Goal: Task Accomplishment & Management: Use online tool/utility

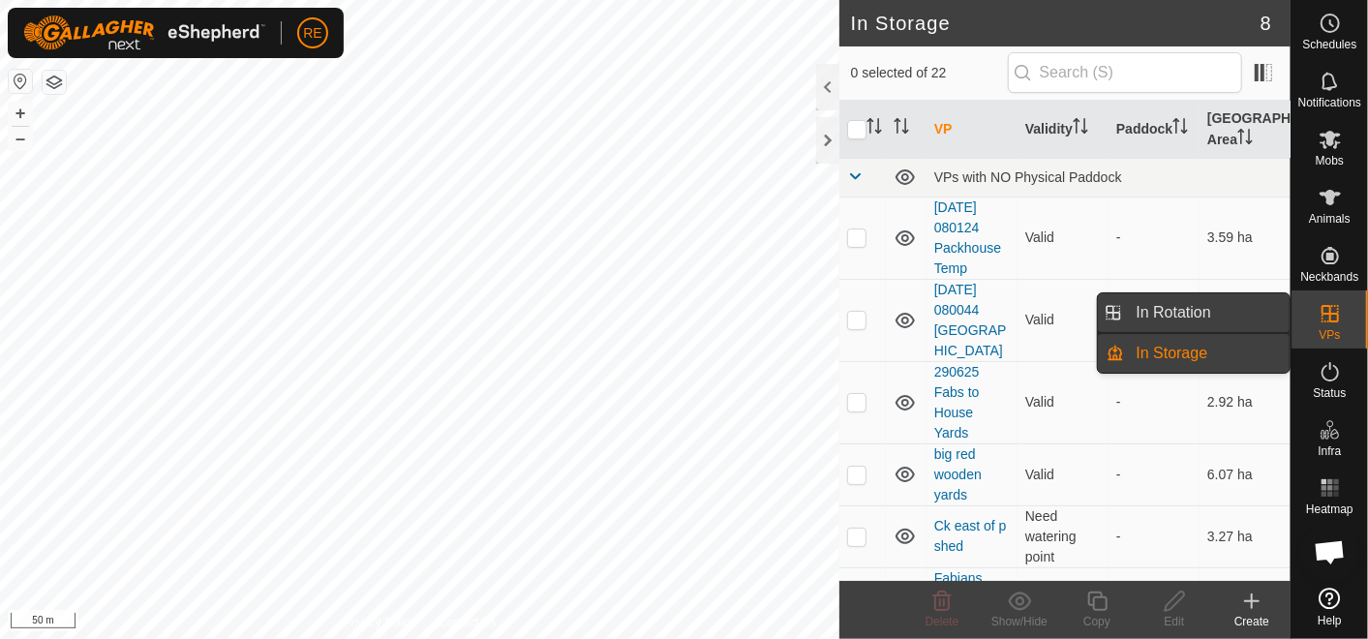
click at [1241, 304] on link "In Rotation" at bounding box center [1208, 312] width 166 height 39
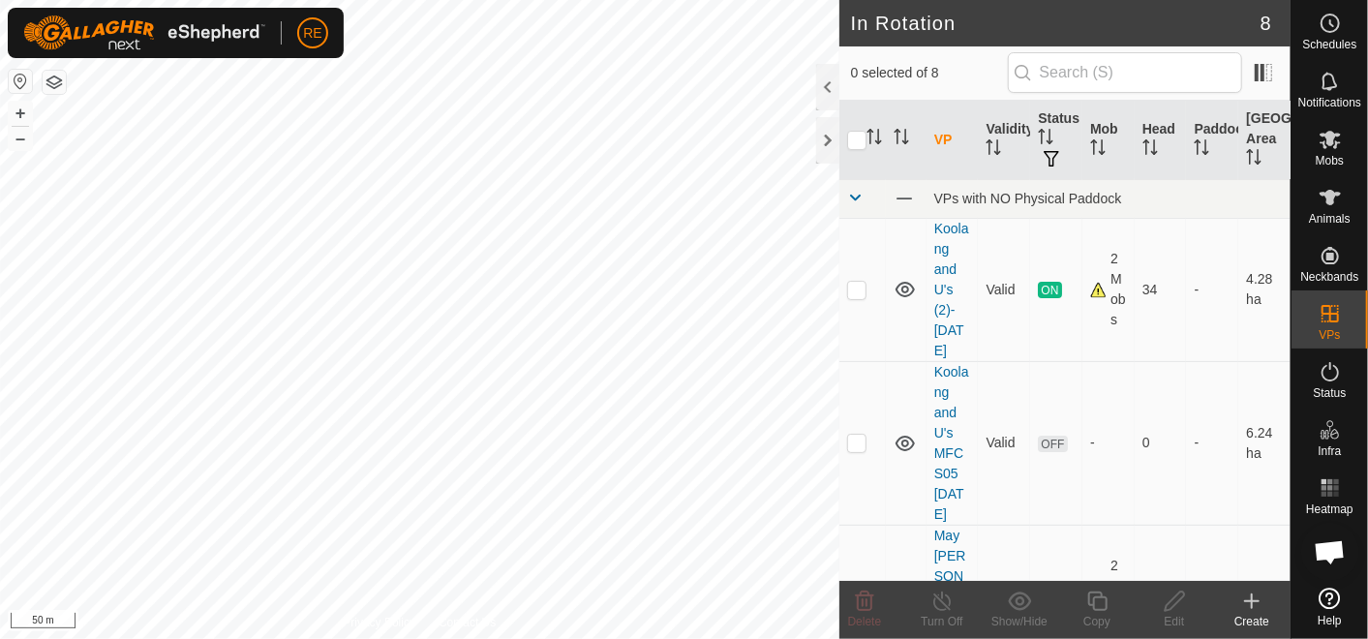
click at [1241, 603] on icon at bounding box center [1251, 601] width 23 height 23
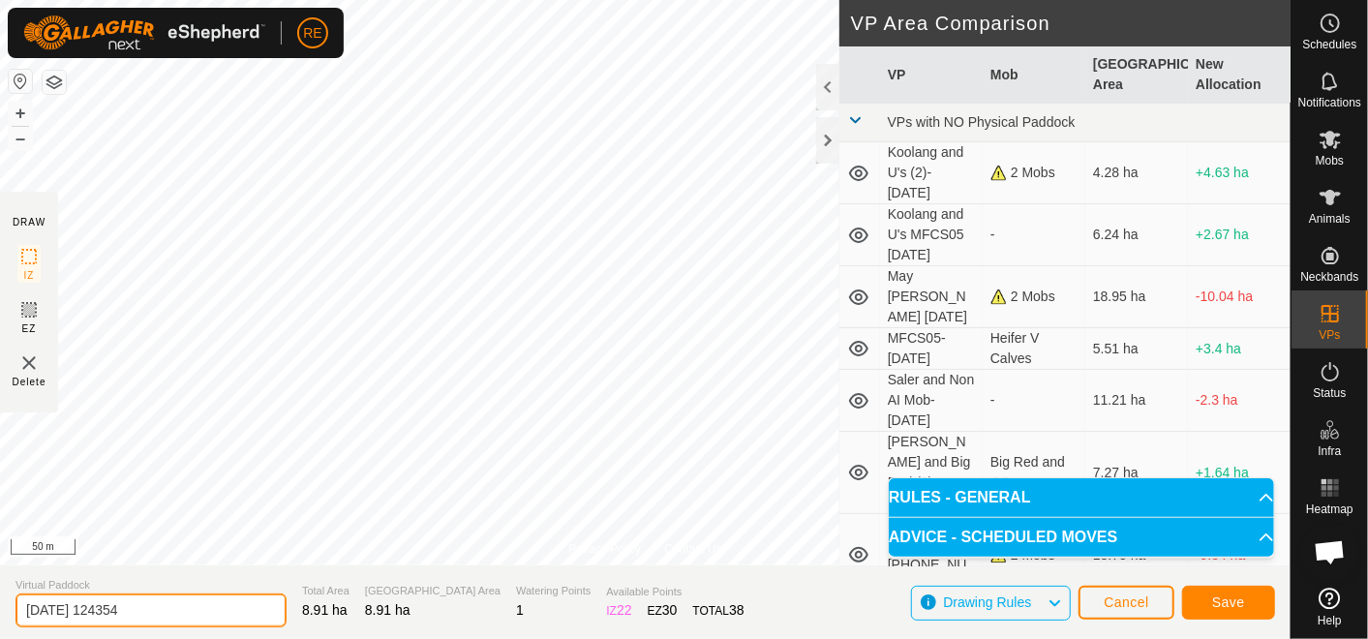
click at [184, 607] on input "[DATE] 124354" at bounding box center [150, 611] width 271 height 34
drag, startPoint x: 184, startPoint y: 607, endPoint x: -5, endPoint y: 614, distance: 189.0
click at [0, 614] on html "RE Schedules Notifications Mobs Animals Neckbands VPs Status Infra Heatmap Help…" at bounding box center [684, 319] width 1368 height 639
type input "Milking Bulls Yard [DATE]"
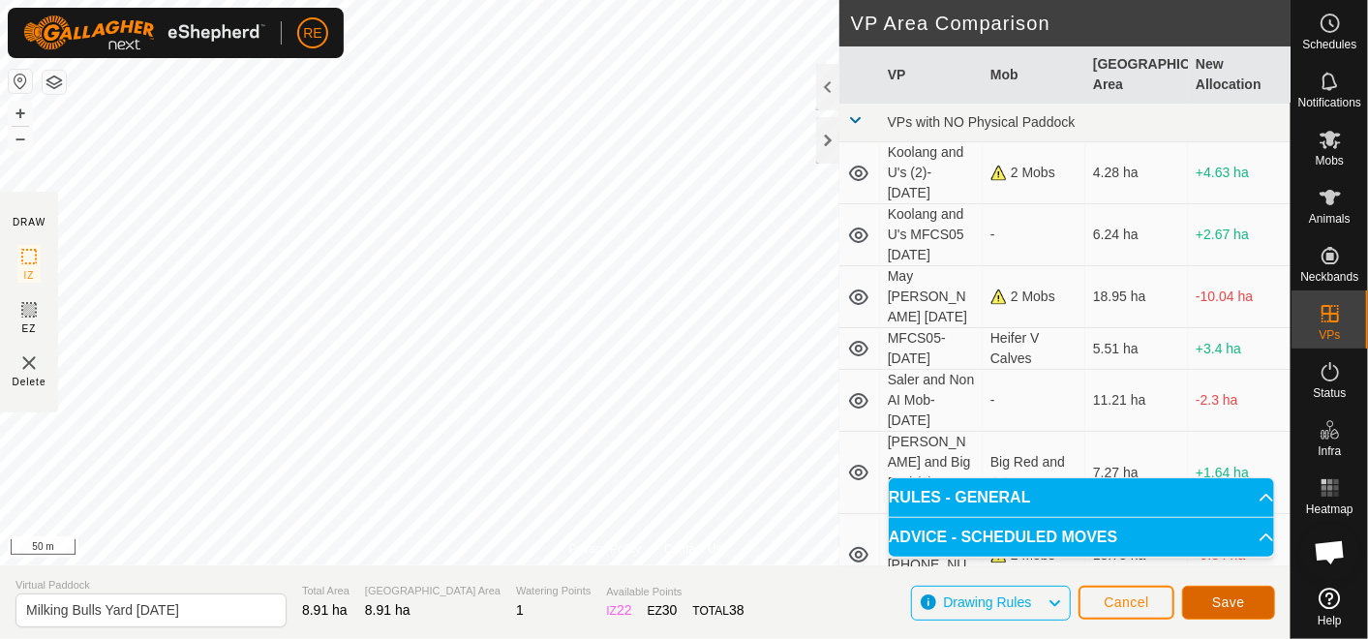
click at [1211, 602] on button "Save" at bounding box center [1228, 603] width 93 height 34
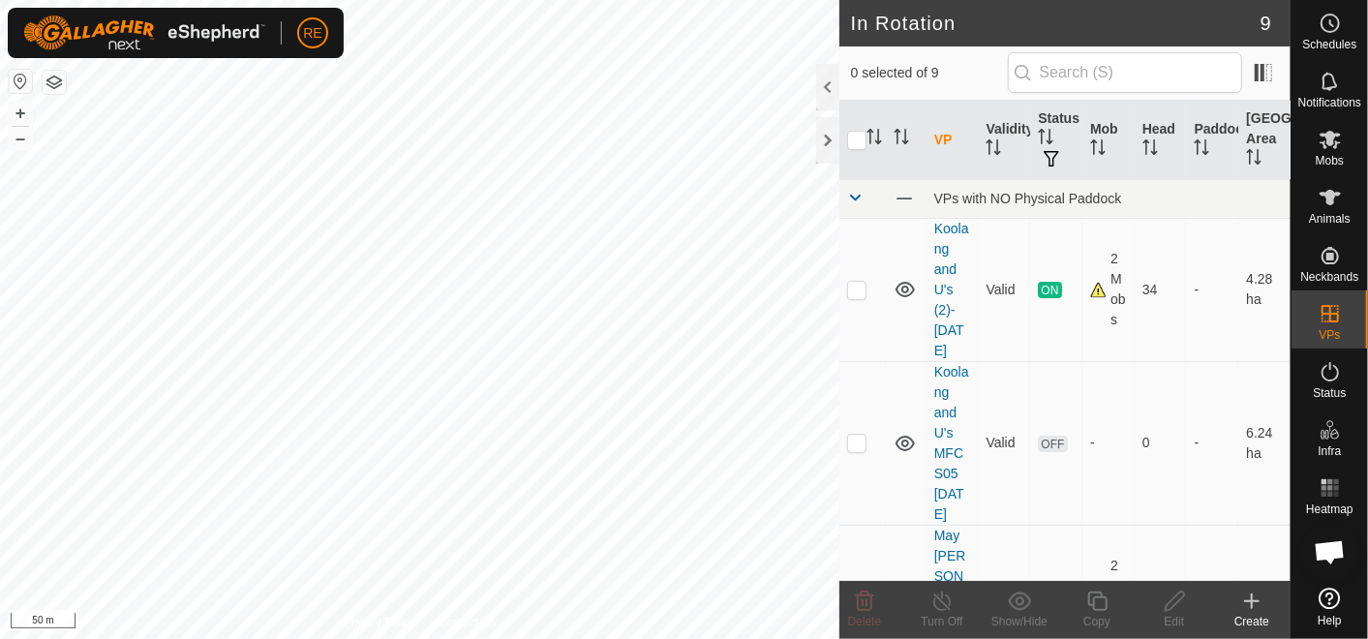
checkbox input "true"
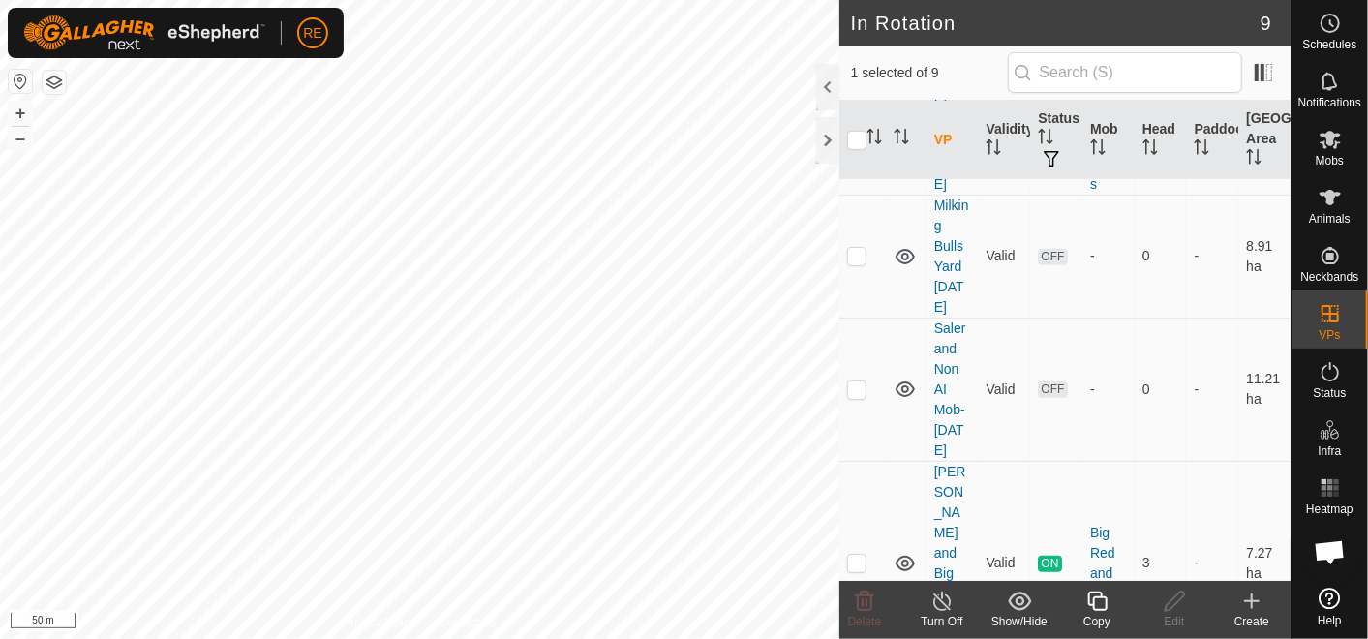
scroll to position [560, 0]
click at [858, 378] on p-checkbox at bounding box center [856, 385] width 19 height 15
click at [665, 638] on html "RE Schedules Notifications Mobs Animals Neckbands VPs Status Infra Heatmap Help…" at bounding box center [684, 319] width 1368 height 639
click at [867, 360] on td at bounding box center [863, 385] width 46 height 143
checkbox input "false"
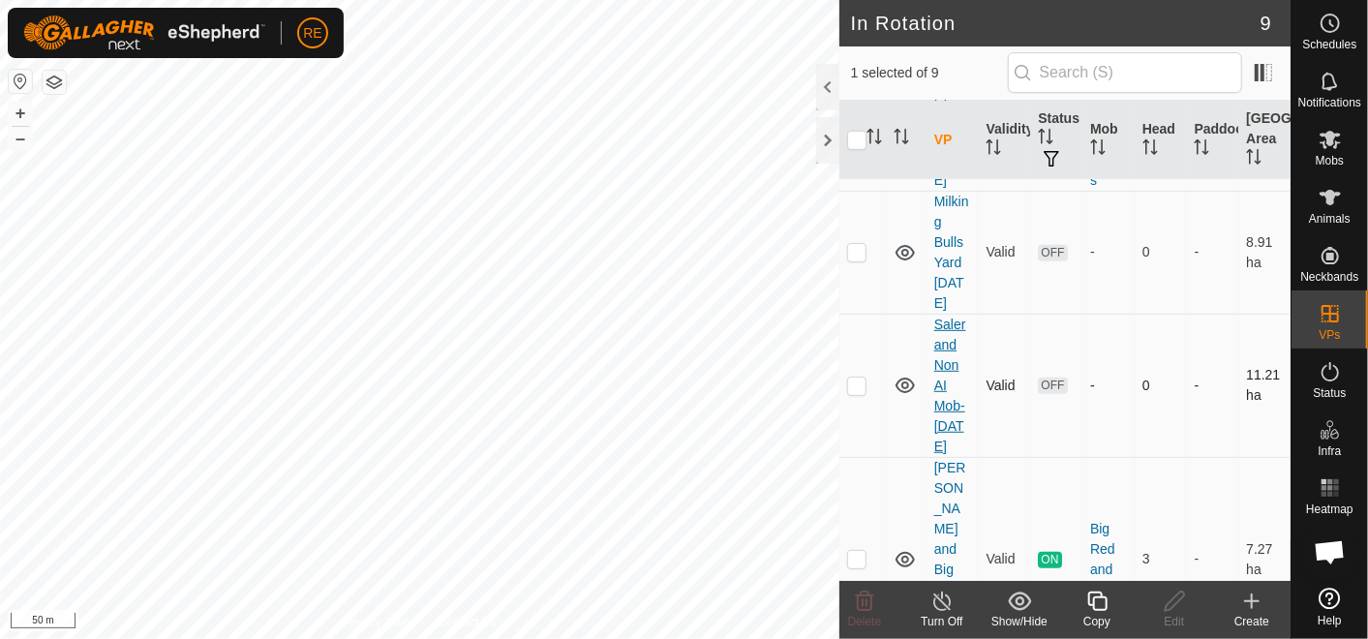
click at [946, 376] on link "Saler and Non AI Mob- [DATE]" at bounding box center [950, 386] width 32 height 138
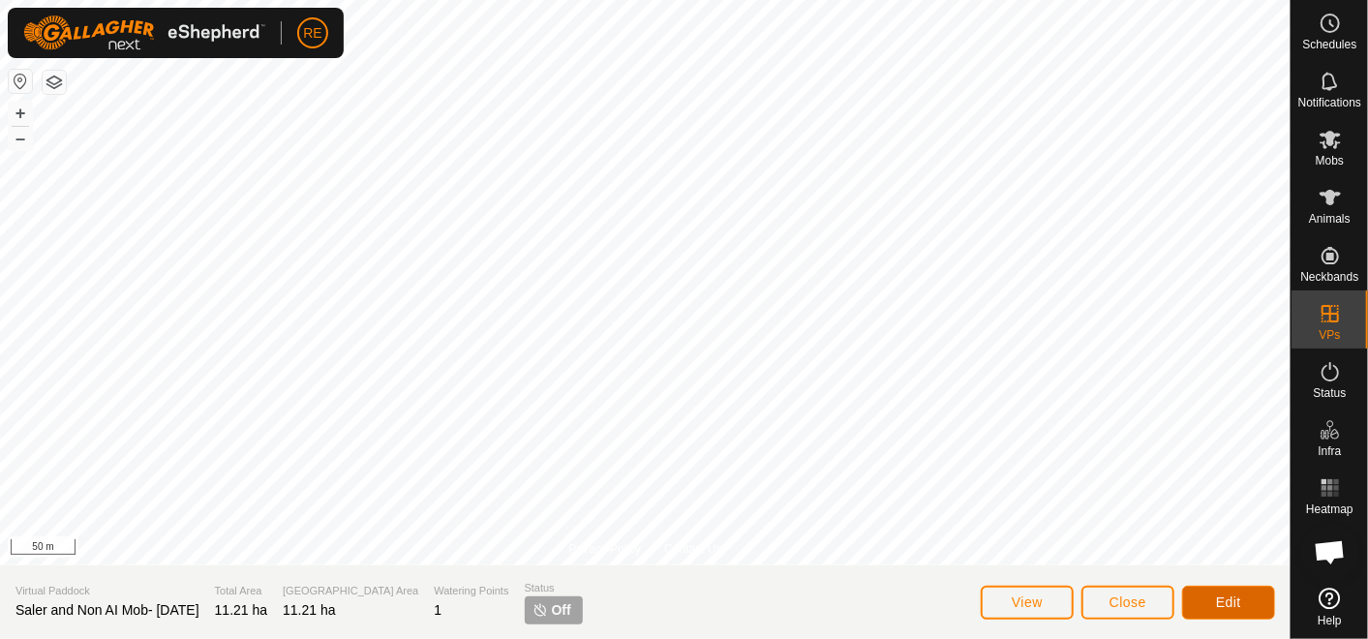
click at [1229, 599] on span "Edit" at bounding box center [1228, 602] width 25 height 15
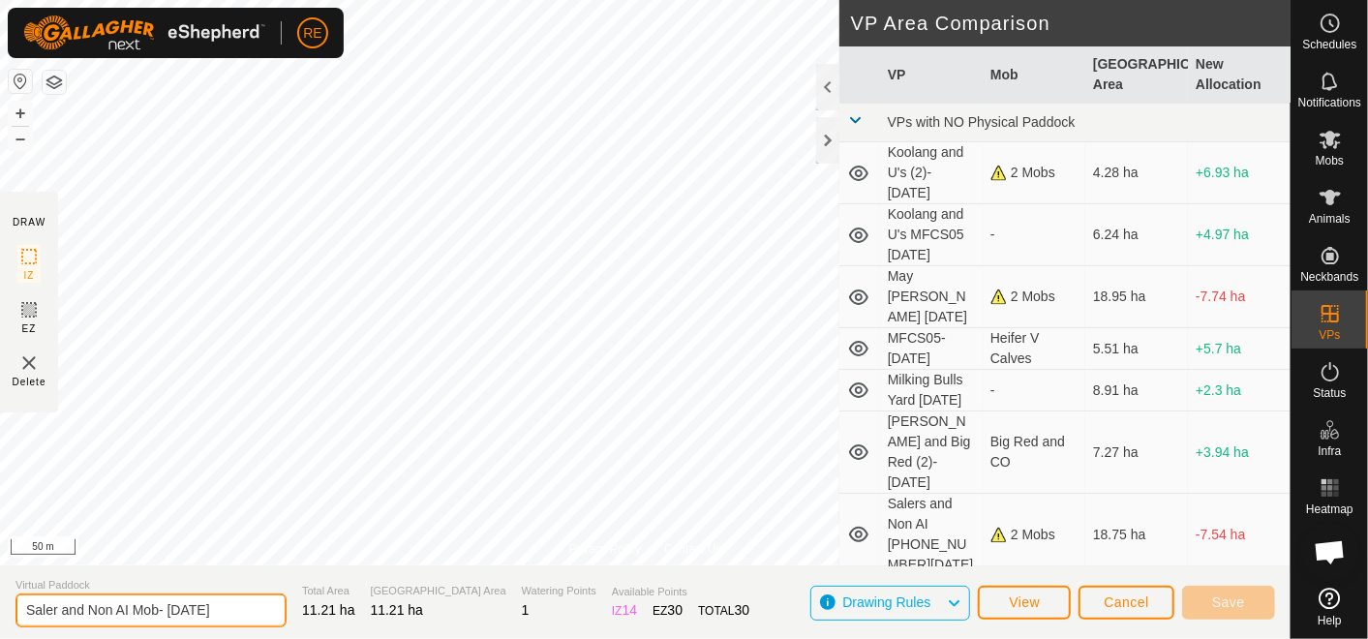
drag, startPoint x: 243, startPoint y: 606, endPoint x: 168, endPoint y: 609, distance: 74.6
click at [168, 609] on input "Saler and Non AI Mob- [DATE]" at bounding box center [150, 611] width 271 height 34
type input "Saler and Non AI Mob- [DATE]"
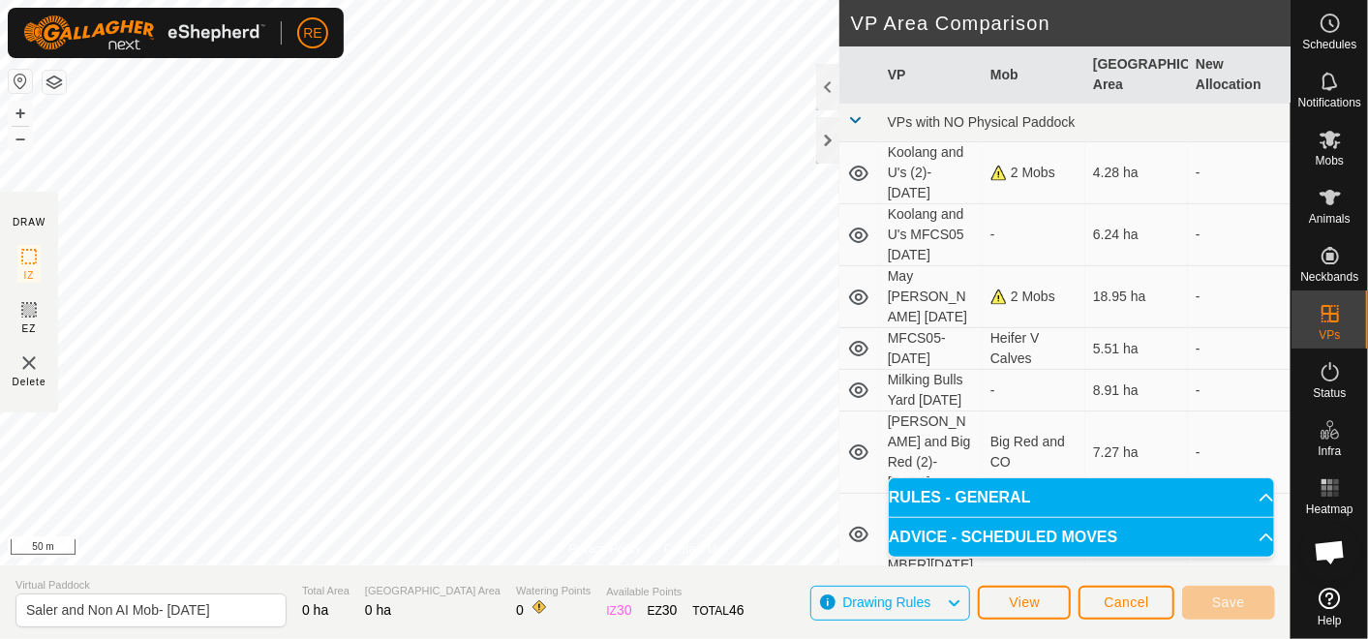
click at [647, 0] on html "RE Schedules Notifications Mobs Animals Neckbands VPs Status Infra Heatmap Help…" at bounding box center [684, 319] width 1368 height 639
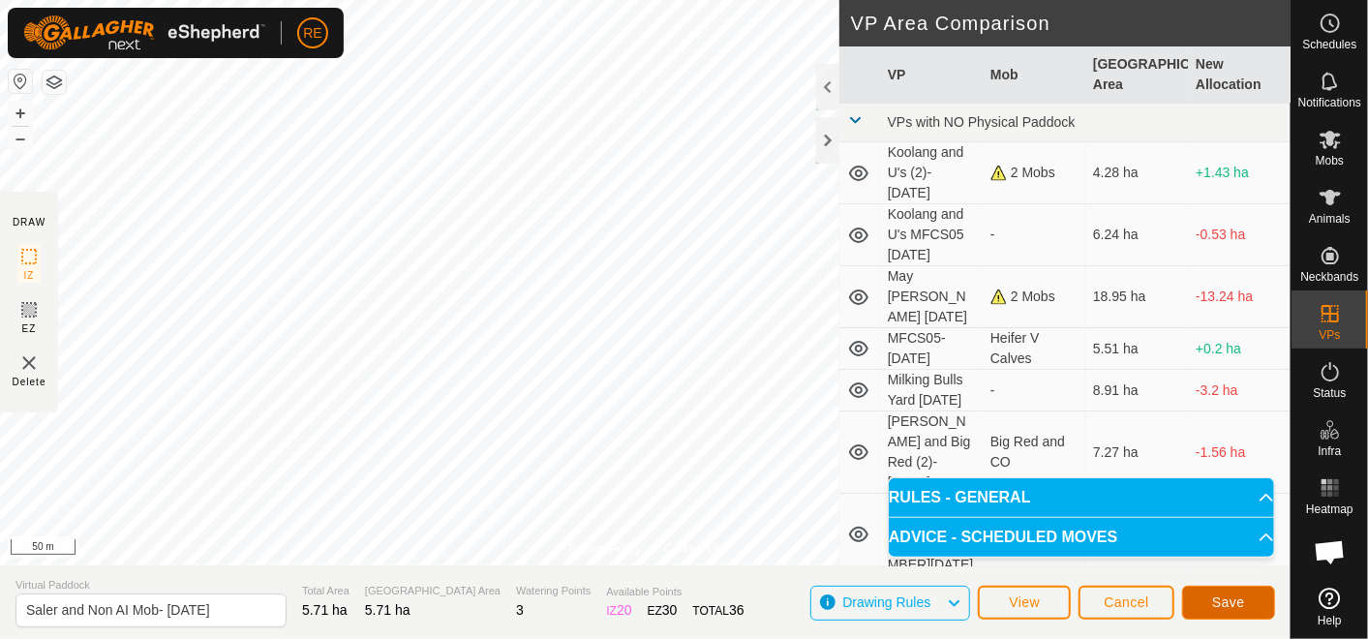
click at [1225, 598] on span "Save" at bounding box center [1228, 602] width 33 height 15
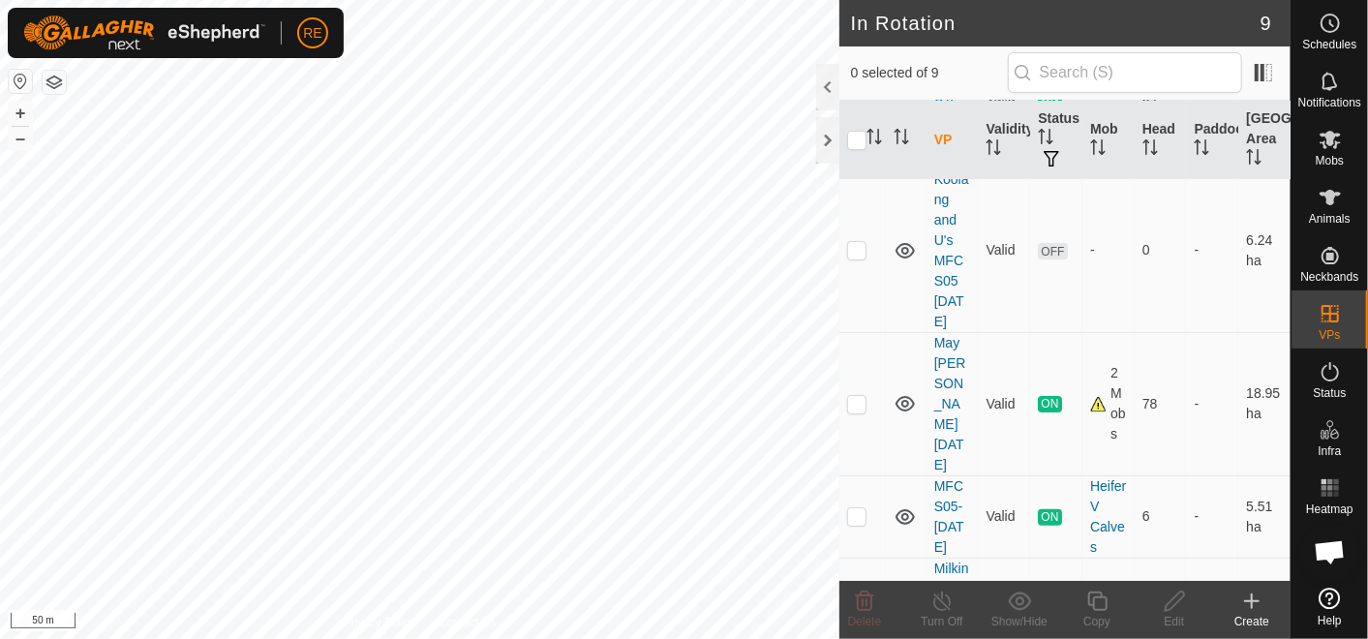
scroll to position [165, 0]
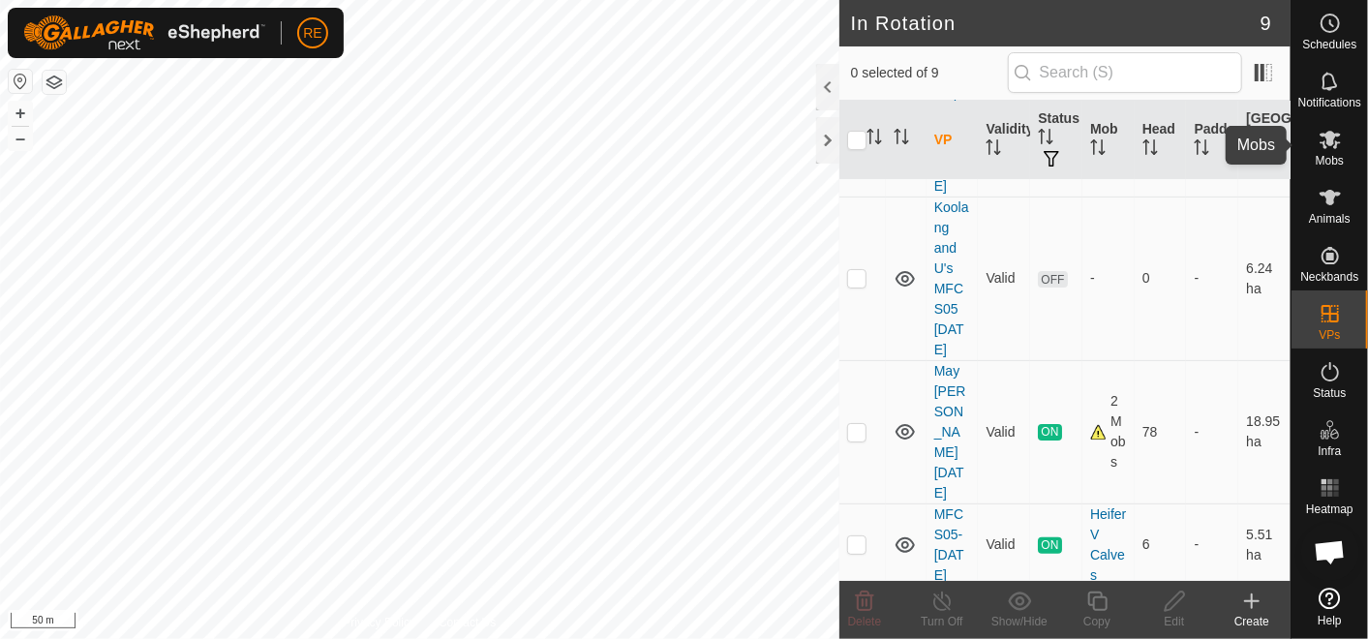
click at [1331, 155] on span "Mobs" at bounding box center [1330, 161] width 28 height 12
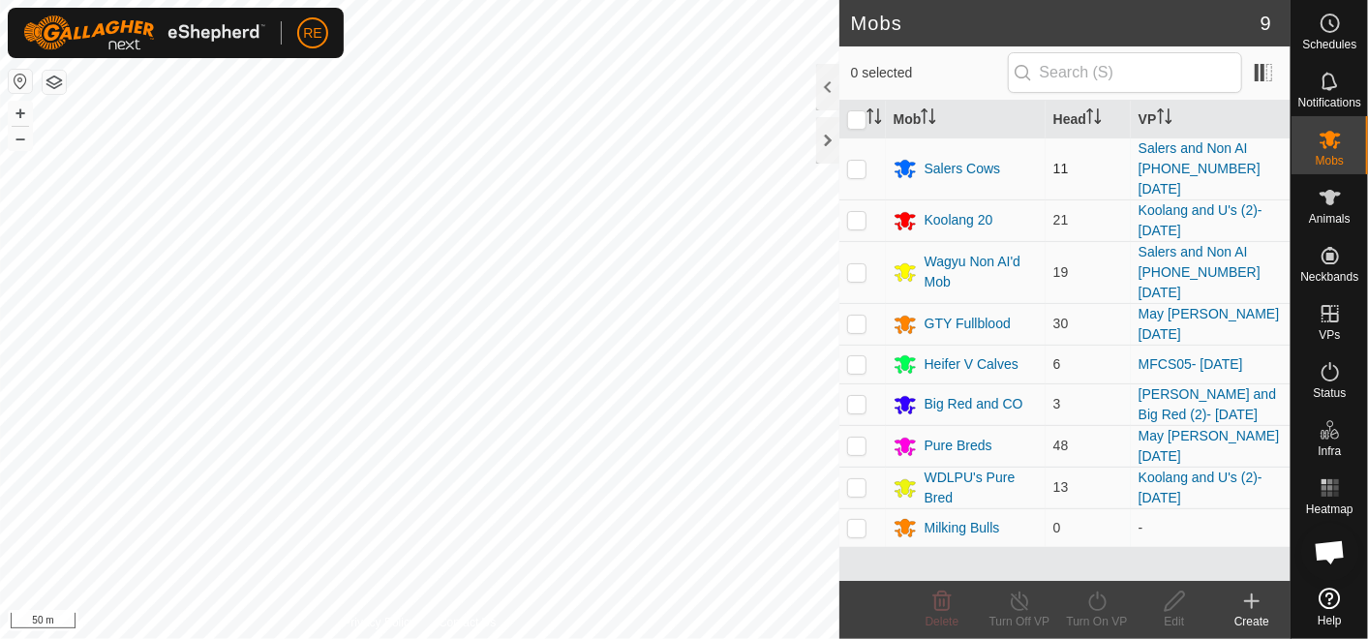
click at [863, 144] on td at bounding box center [863, 169] width 46 height 62
checkbox input "true"
click at [859, 264] on p-checkbox at bounding box center [856, 271] width 19 height 15
checkbox input "true"
click at [1101, 613] on div "Turn On VP" at bounding box center [1096, 621] width 77 height 17
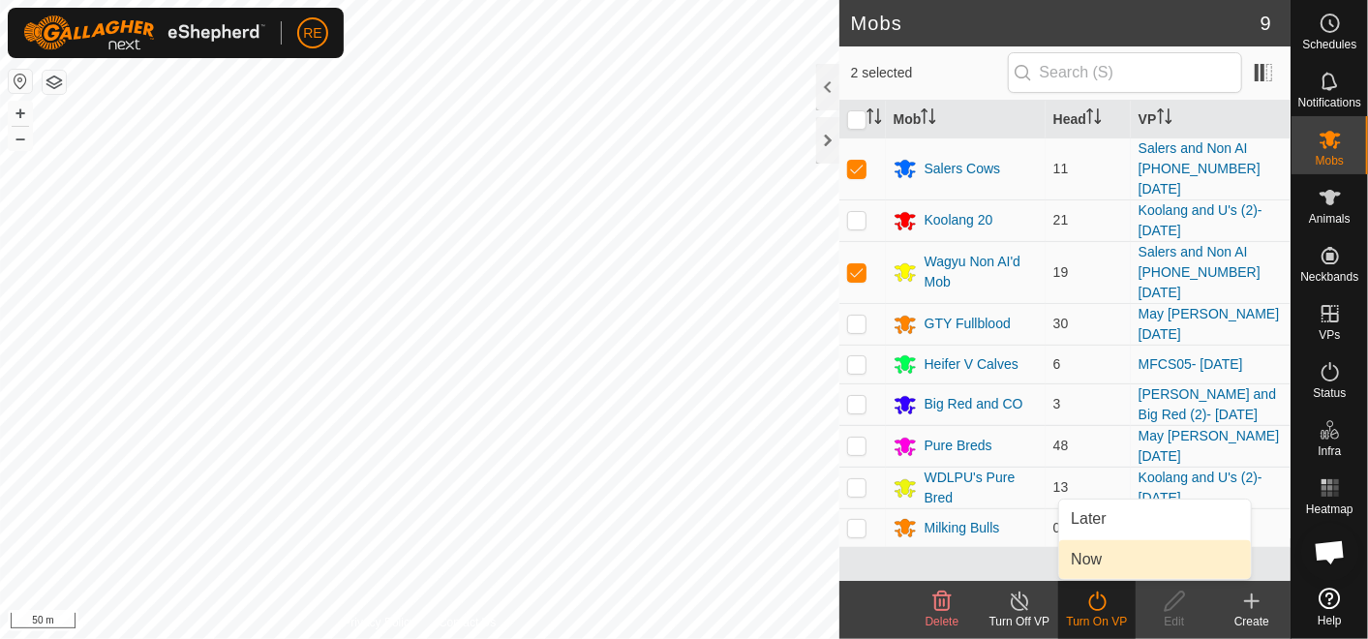
click at [1131, 563] on link "Now" at bounding box center [1155, 559] width 192 height 39
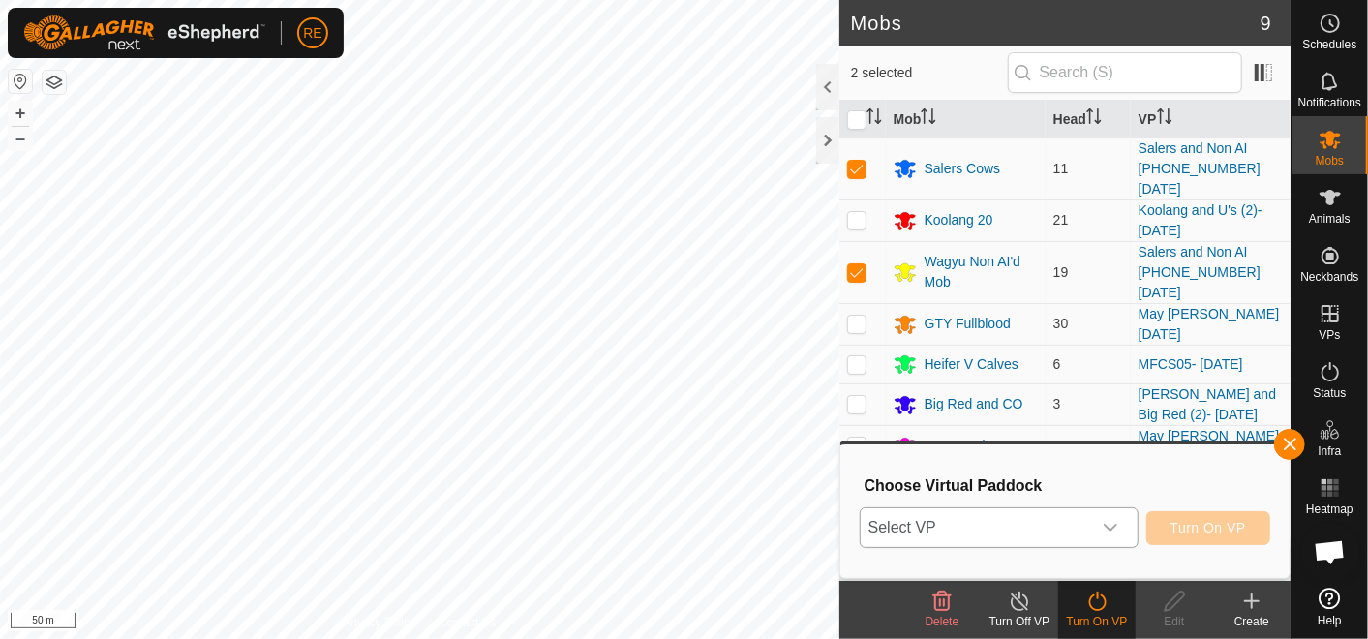
click at [1021, 520] on span "Select VP" at bounding box center [976, 527] width 230 height 39
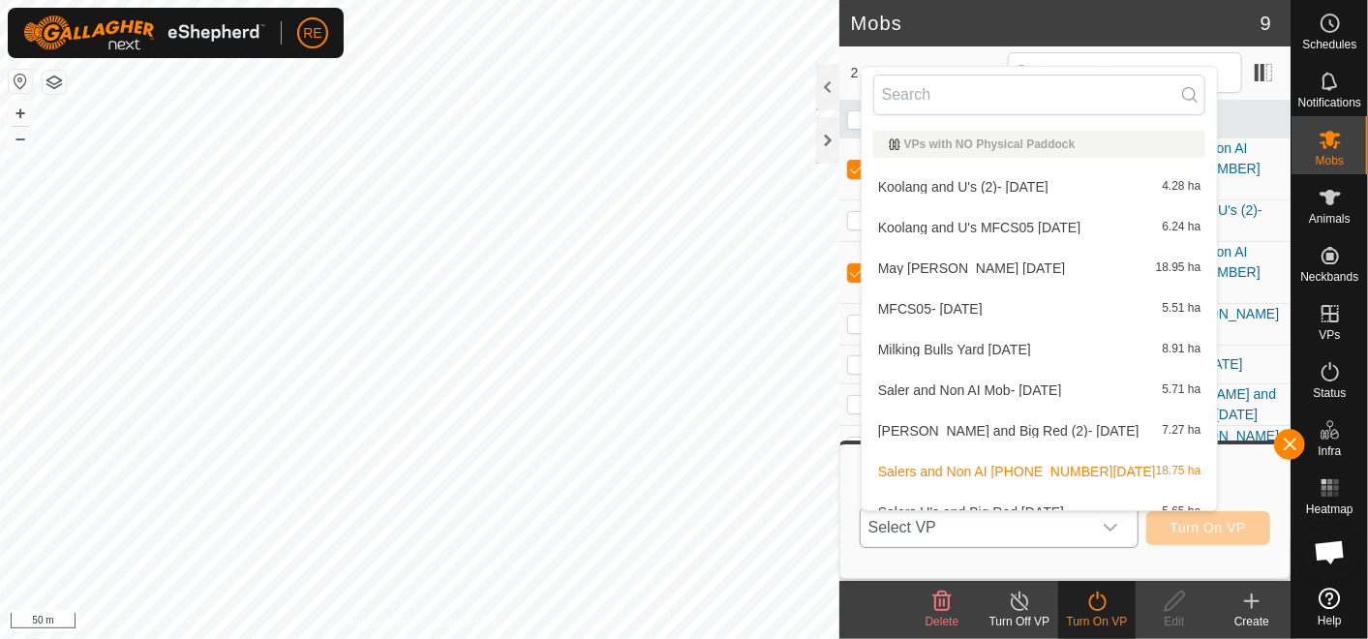
scroll to position [20, 0]
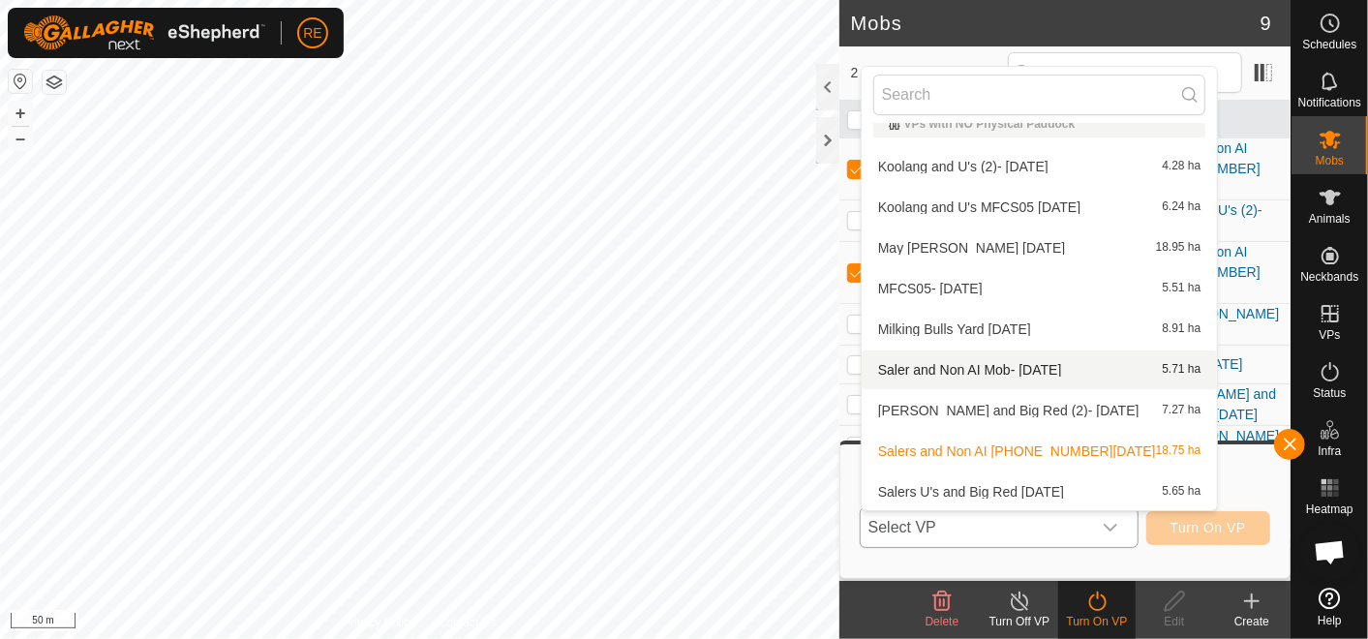
click at [1047, 362] on li "Saler and Non AI Mob- [DATE] 5.71 ha" at bounding box center [1040, 370] width 356 height 39
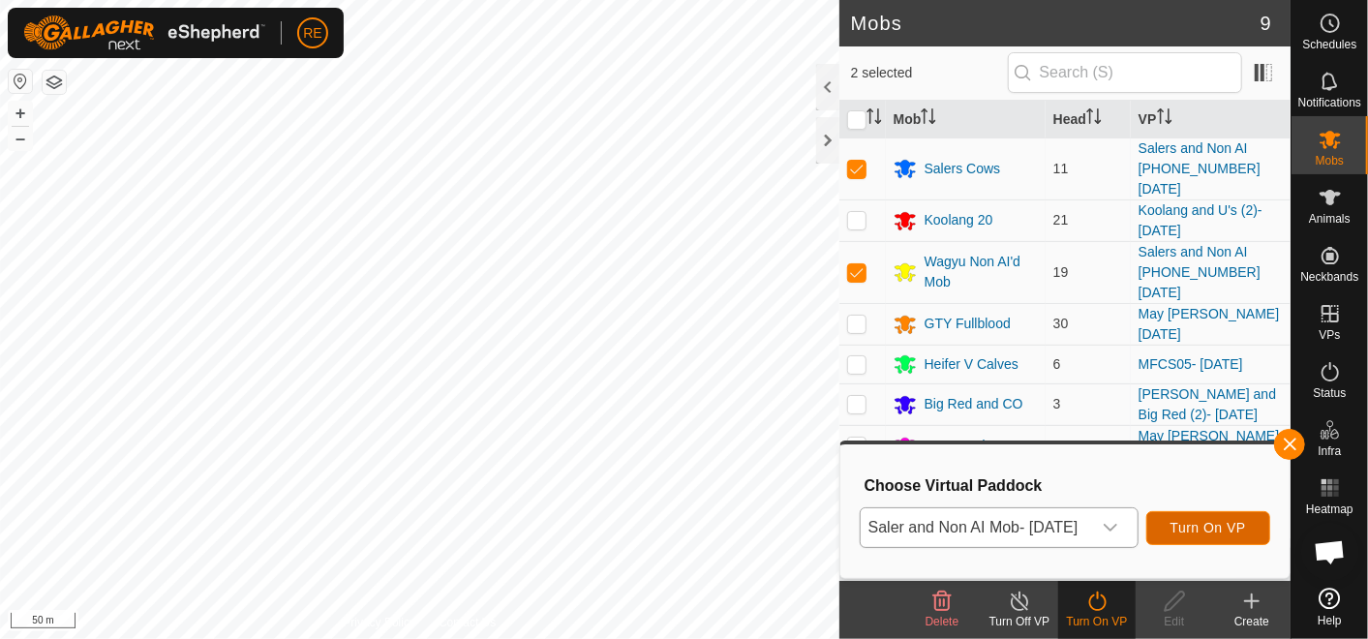
click at [1222, 520] on span "Turn On VP" at bounding box center [1209, 527] width 76 height 15
